Goal: Find specific page/section: Find specific page/section

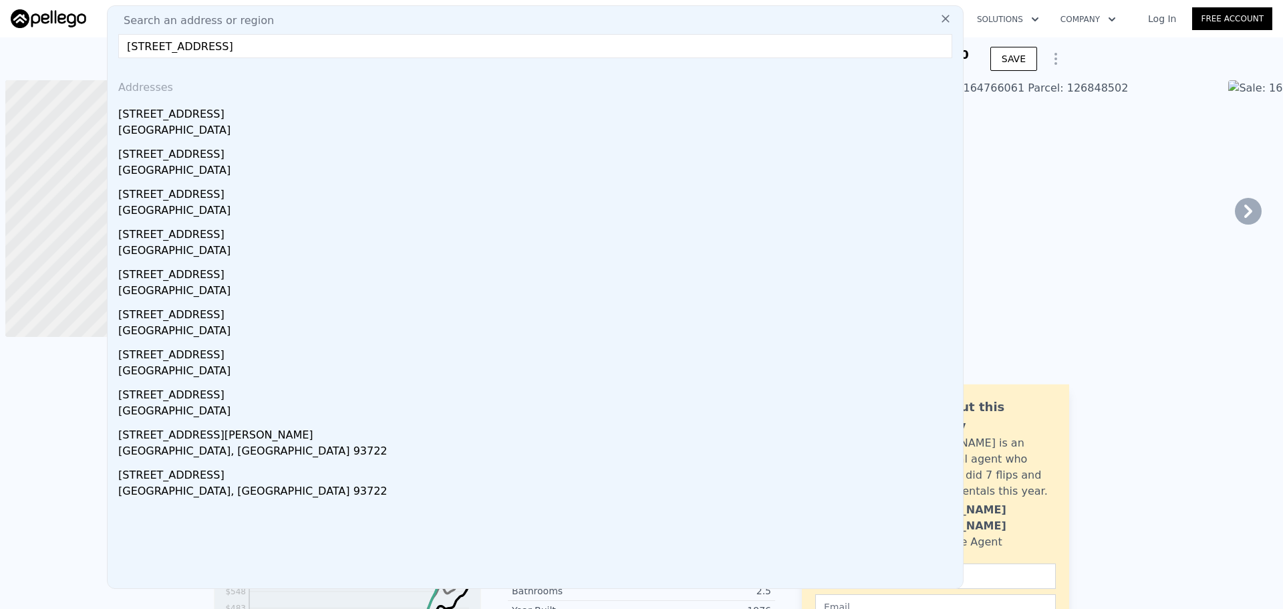
scroll to position [0, 5]
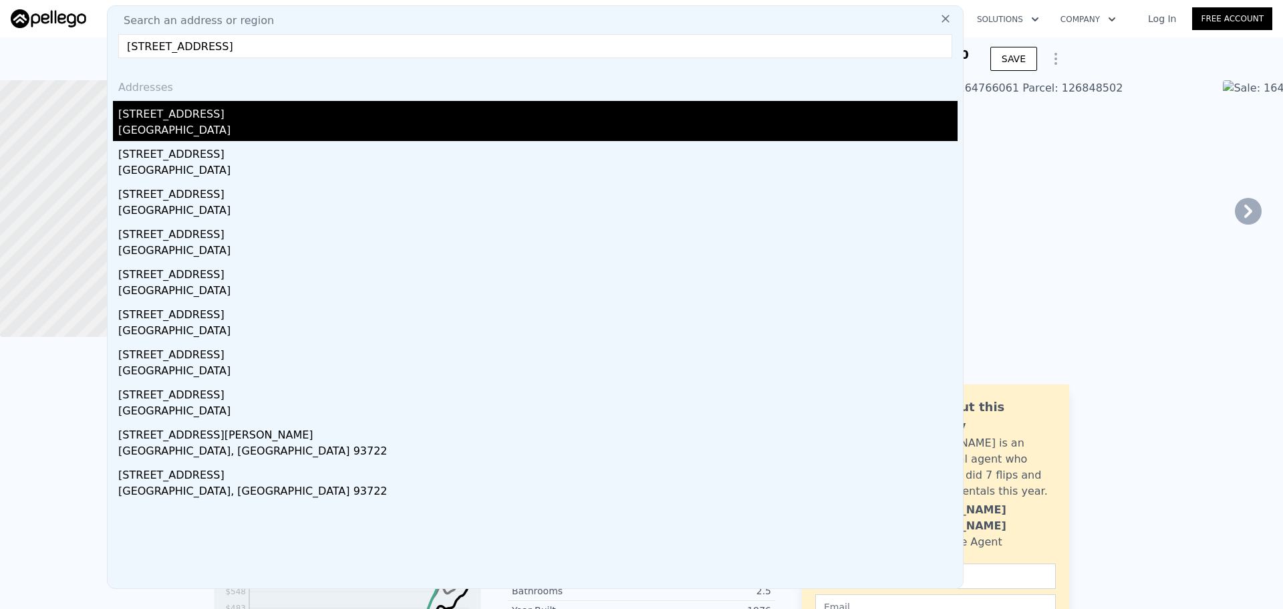
click at [284, 121] on div "[STREET_ADDRESS]" at bounding box center [537, 111] width 839 height 21
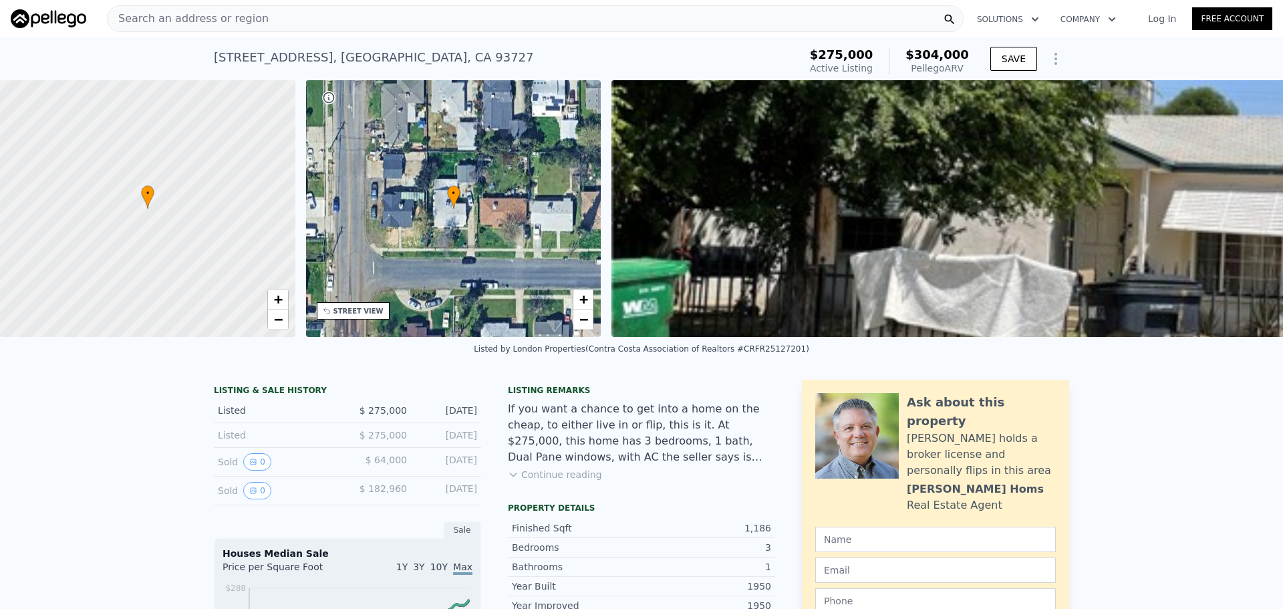
click at [306, 15] on div "Search an address or region" at bounding box center [535, 18] width 857 height 27
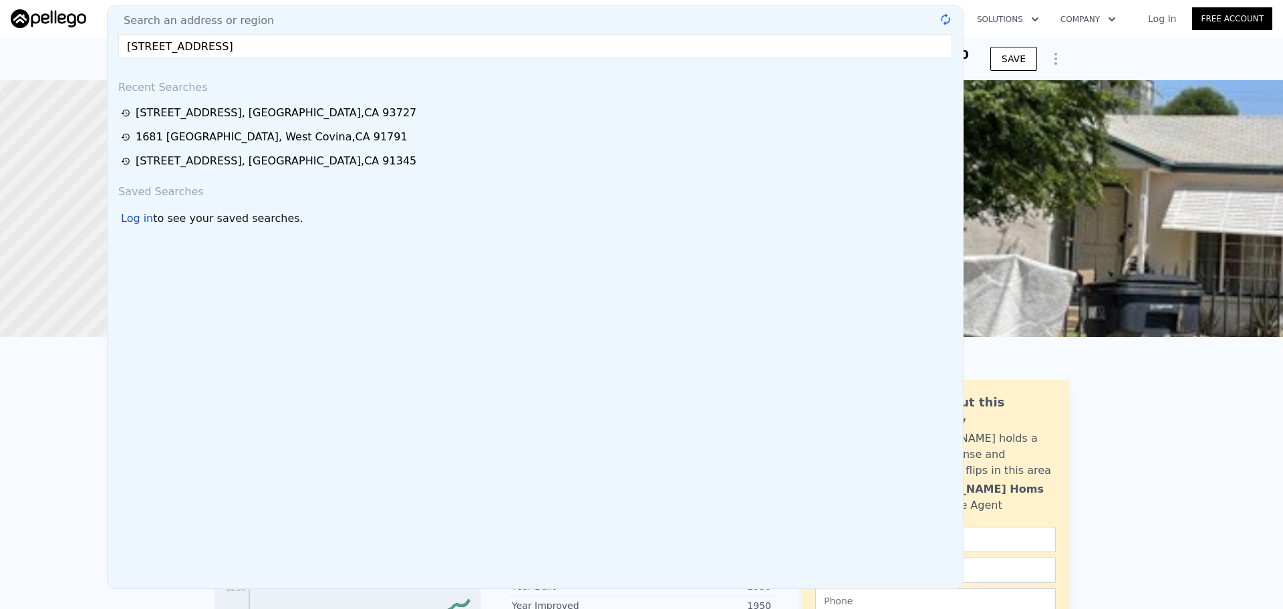
type input "[STREET_ADDRESS]"
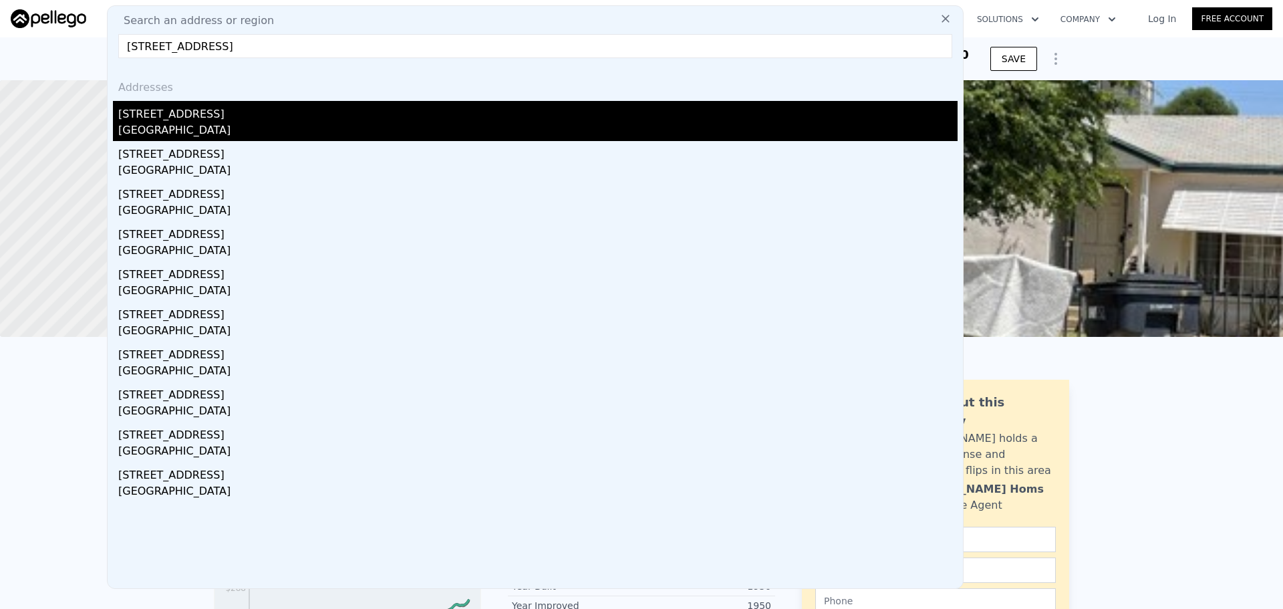
click at [293, 125] on div "[GEOGRAPHIC_DATA]" at bounding box center [537, 131] width 839 height 19
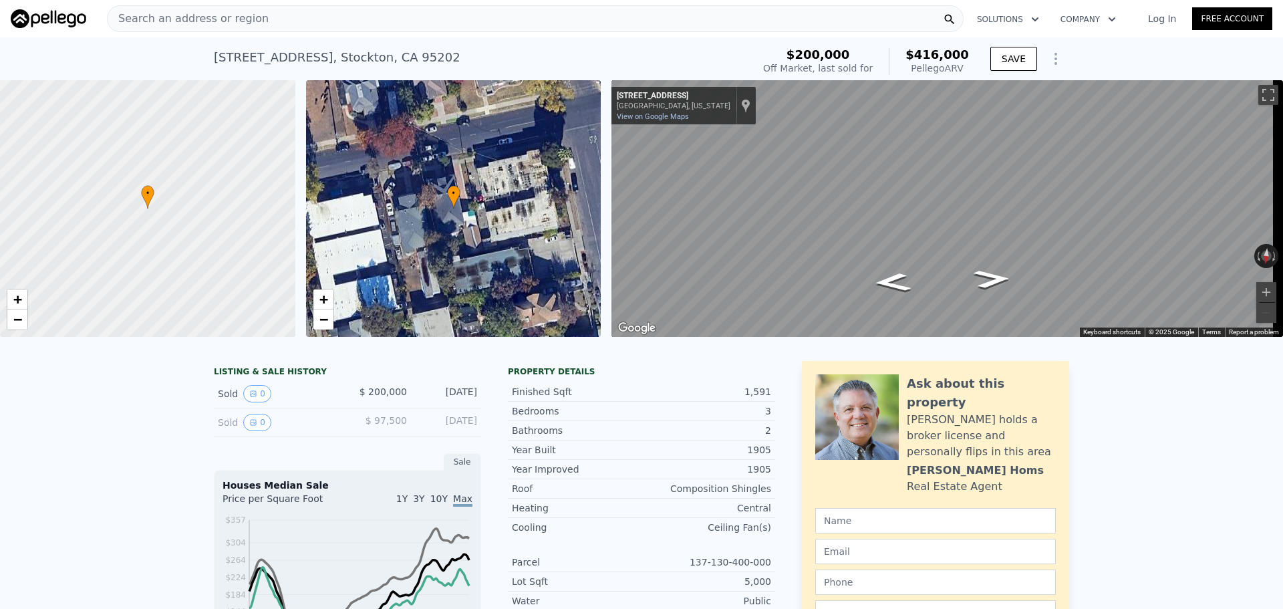
click at [311, 7] on div "Search an address or region" at bounding box center [535, 18] width 857 height 27
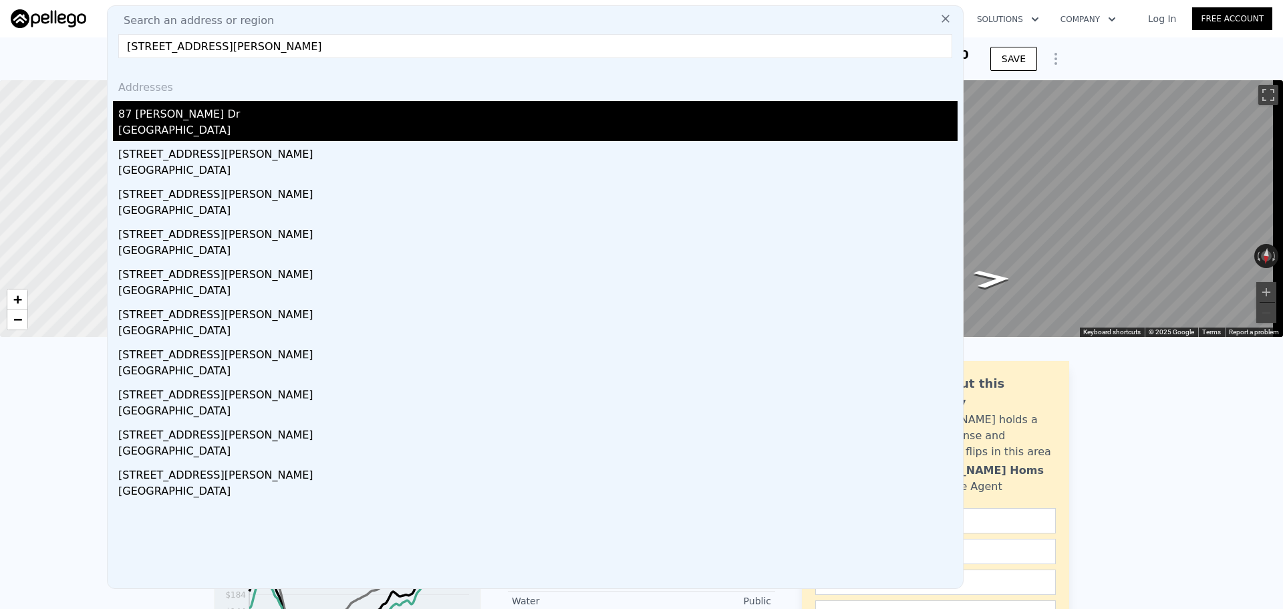
type input "[STREET_ADDRESS][PERSON_NAME]"
click at [184, 124] on div "[GEOGRAPHIC_DATA]" at bounding box center [537, 131] width 839 height 19
